Goal: Task Accomplishment & Management: Use online tool/utility

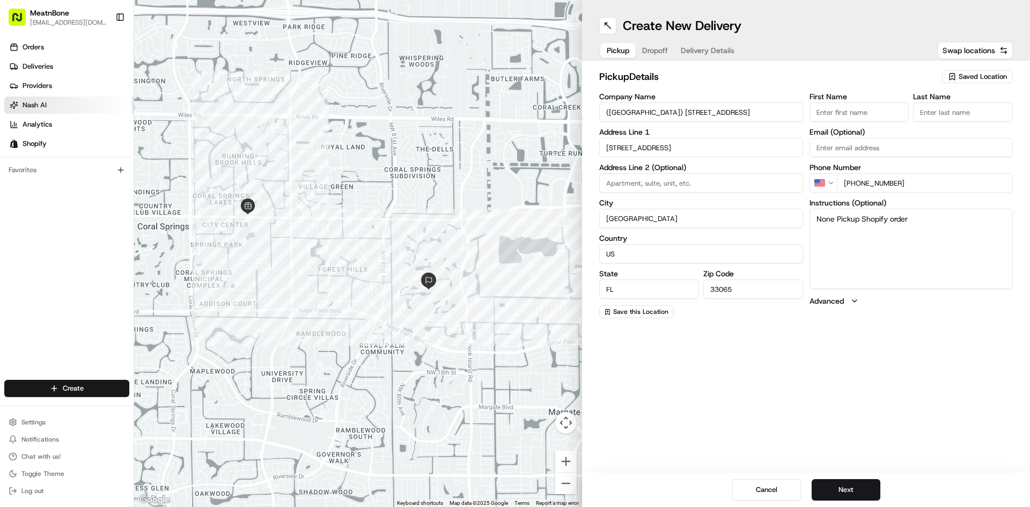
click at [41, 101] on span "Nash AI" at bounding box center [35, 105] width 24 height 10
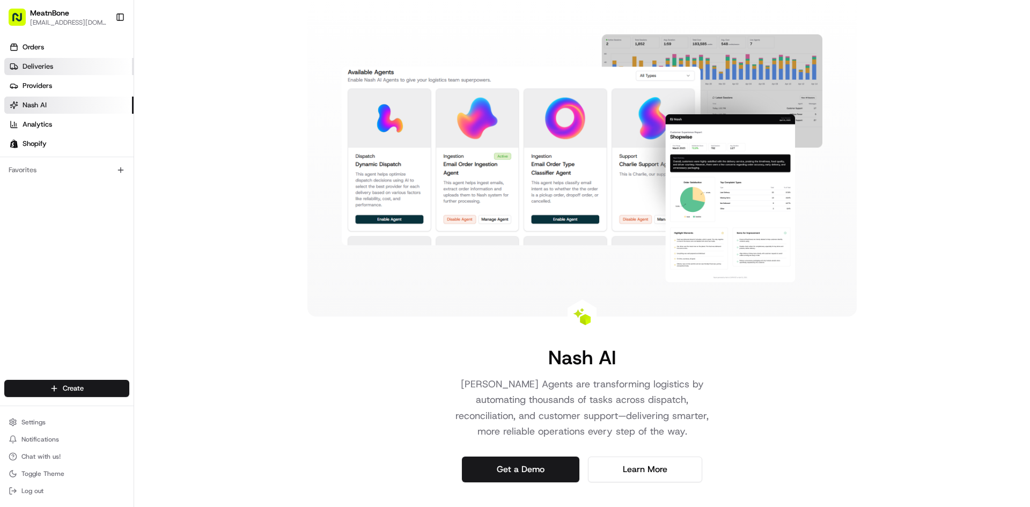
click at [42, 70] on span "Deliveries" at bounding box center [38, 67] width 31 height 10
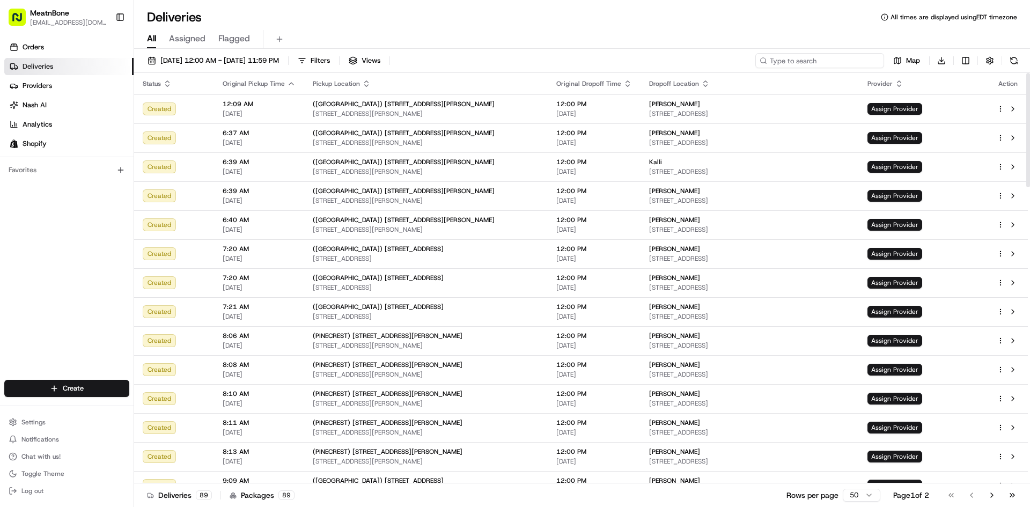
click at [821, 61] on input at bounding box center [820, 60] width 129 height 15
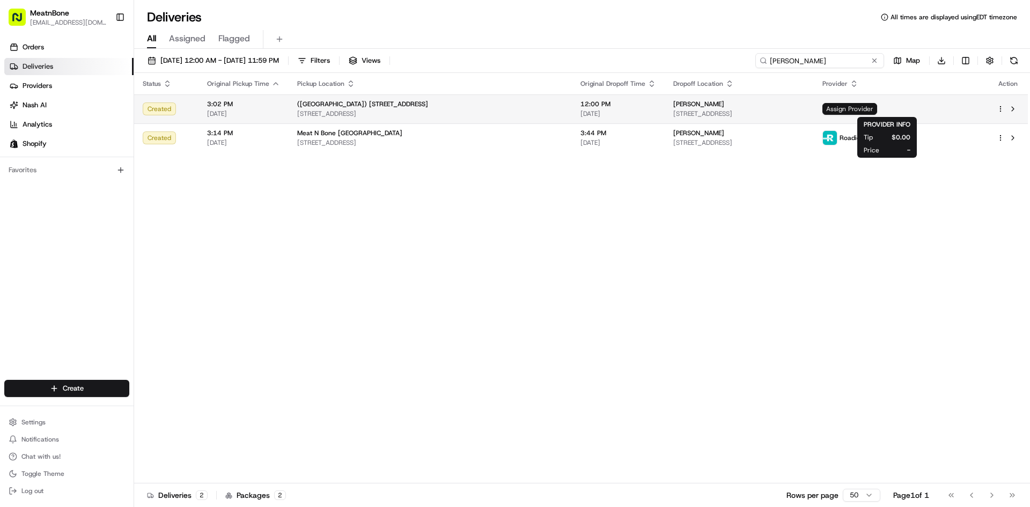
type input "[PERSON_NAME]"
click at [878, 111] on span "Assign Provider" at bounding box center [850, 109] width 55 height 12
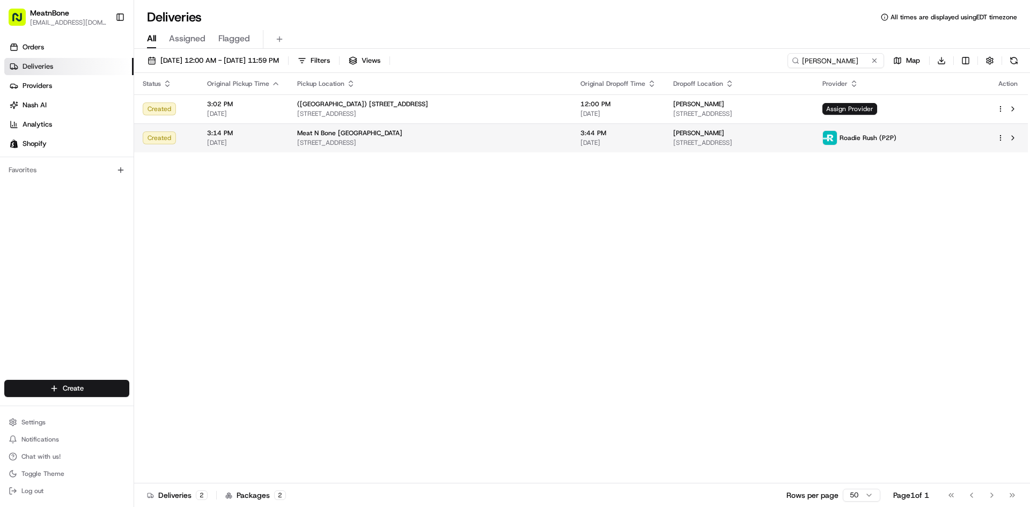
click at [897, 141] on span "Roadie Rush (P2P)" at bounding box center [868, 138] width 57 height 9
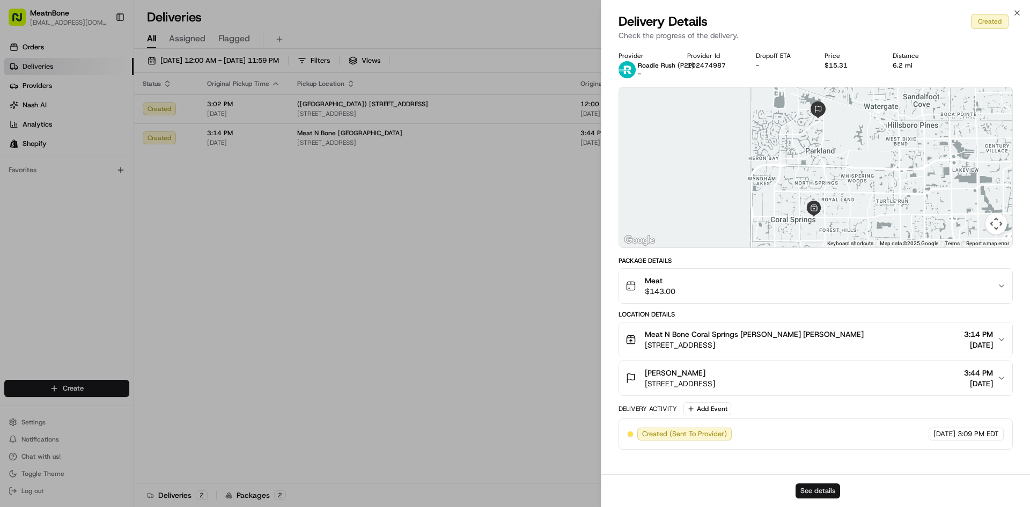
click at [808, 484] on button "See details" at bounding box center [818, 491] width 45 height 15
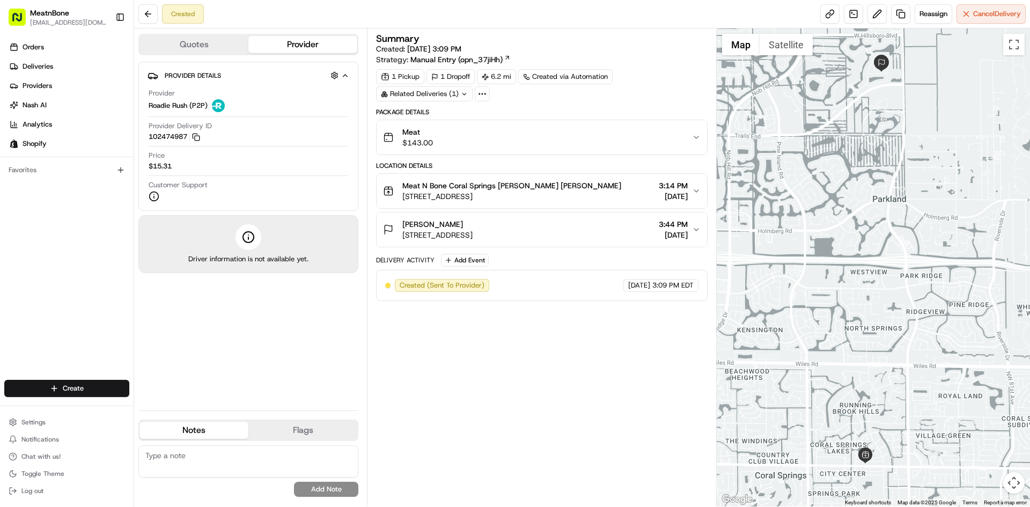
click at [227, 49] on button "Quotes" at bounding box center [194, 44] width 109 height 17
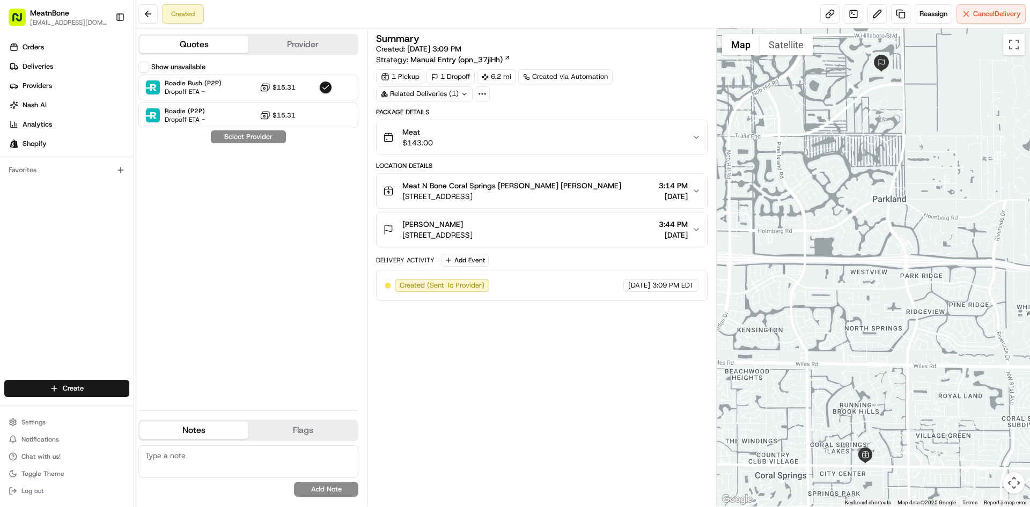
click at [179, 66] on label "Show unavailable" at bounding box center [178, 67] width 54 height 10
click at [149, 66] on button "Show unavailable" at bounding box center [143, 67] width 11 height 11
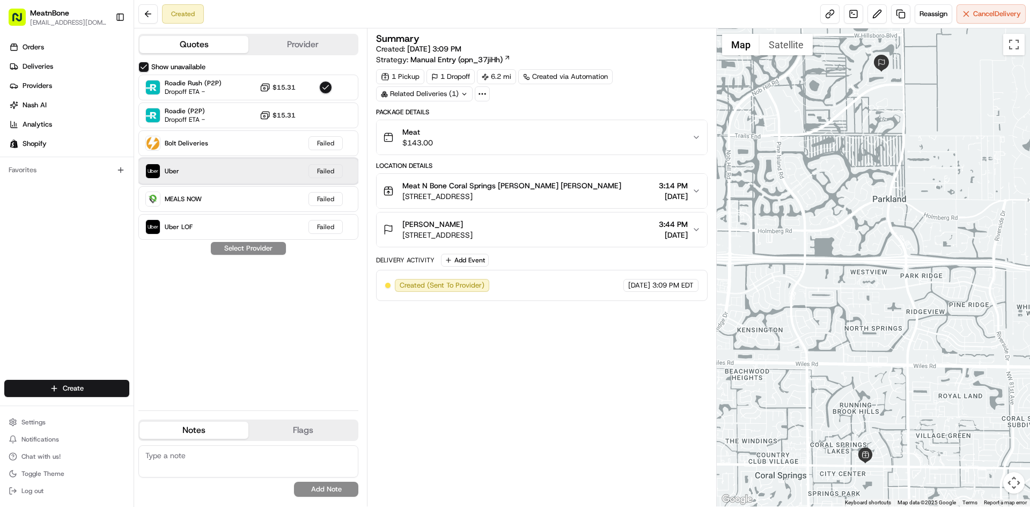
click at [262, 172] on div "Uber Failed" at bounding box center [248, 171] width 220 height 26
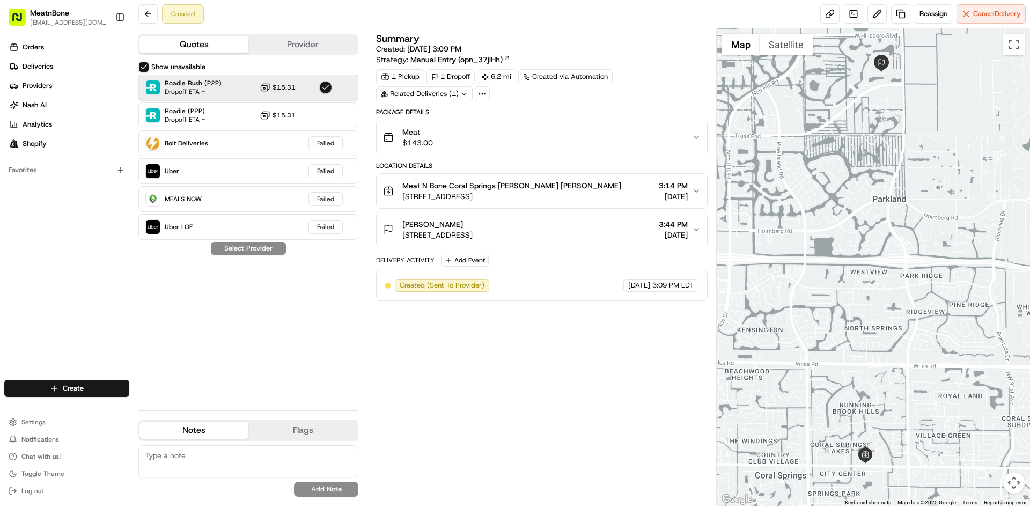
click at [220, 84] on div "Roadie Rush (P2P) Dropoff ETA - $15.31" at bounding box center [248, 88] width 220 height 26
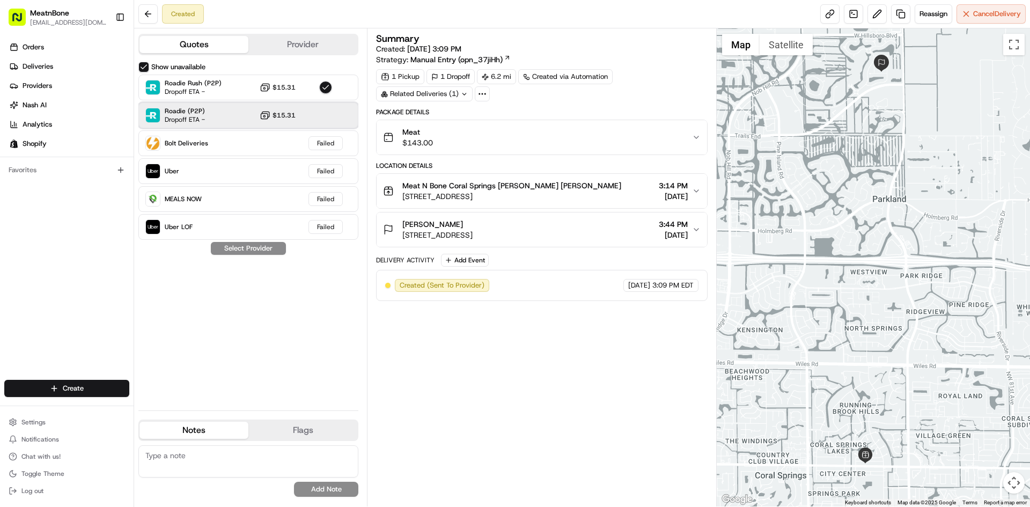
click at [223, 117] on div "Roadie (P2P) Dropoff ETA - $15.31" at bounding box center [248, 116] width 220 height 26
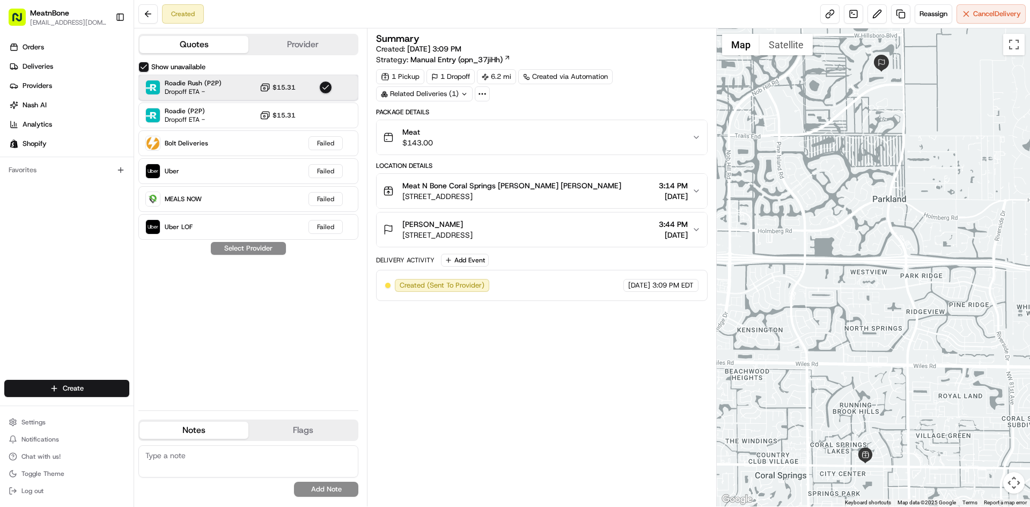
click at [216, 97] on div "Roadie Rush (P2P) Dropoff ETA - $15.31" at bounding box center [248, 88] width 220 height 26
